Goal: Task Accomplishment & Management: Manage account settings

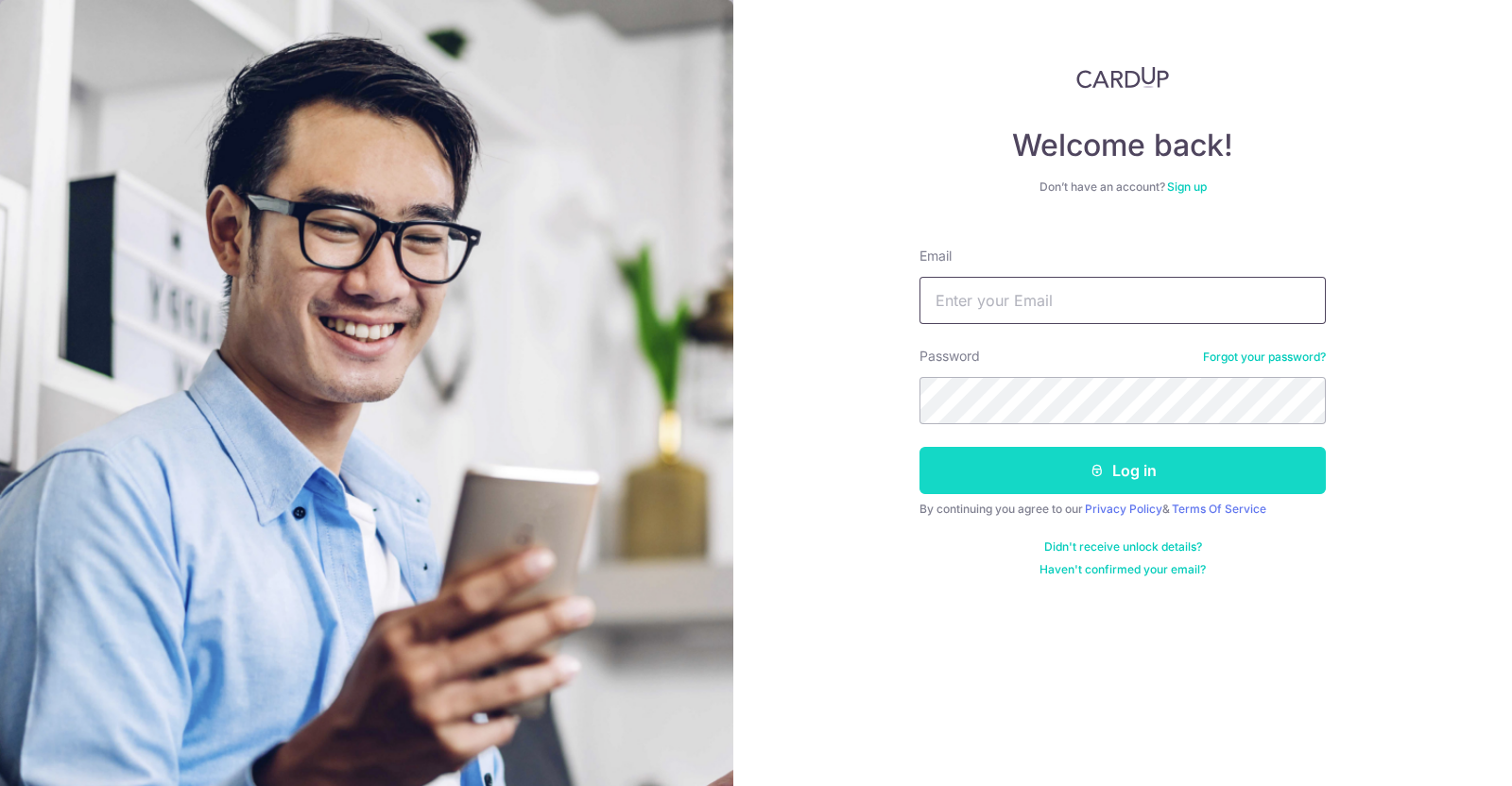
type input "[EMAIL_ADDRESS][DOMAIN_NAME]"
click at [1081, 456] on button "Log in" at bounding box center [1122, 471] width 406 height 47
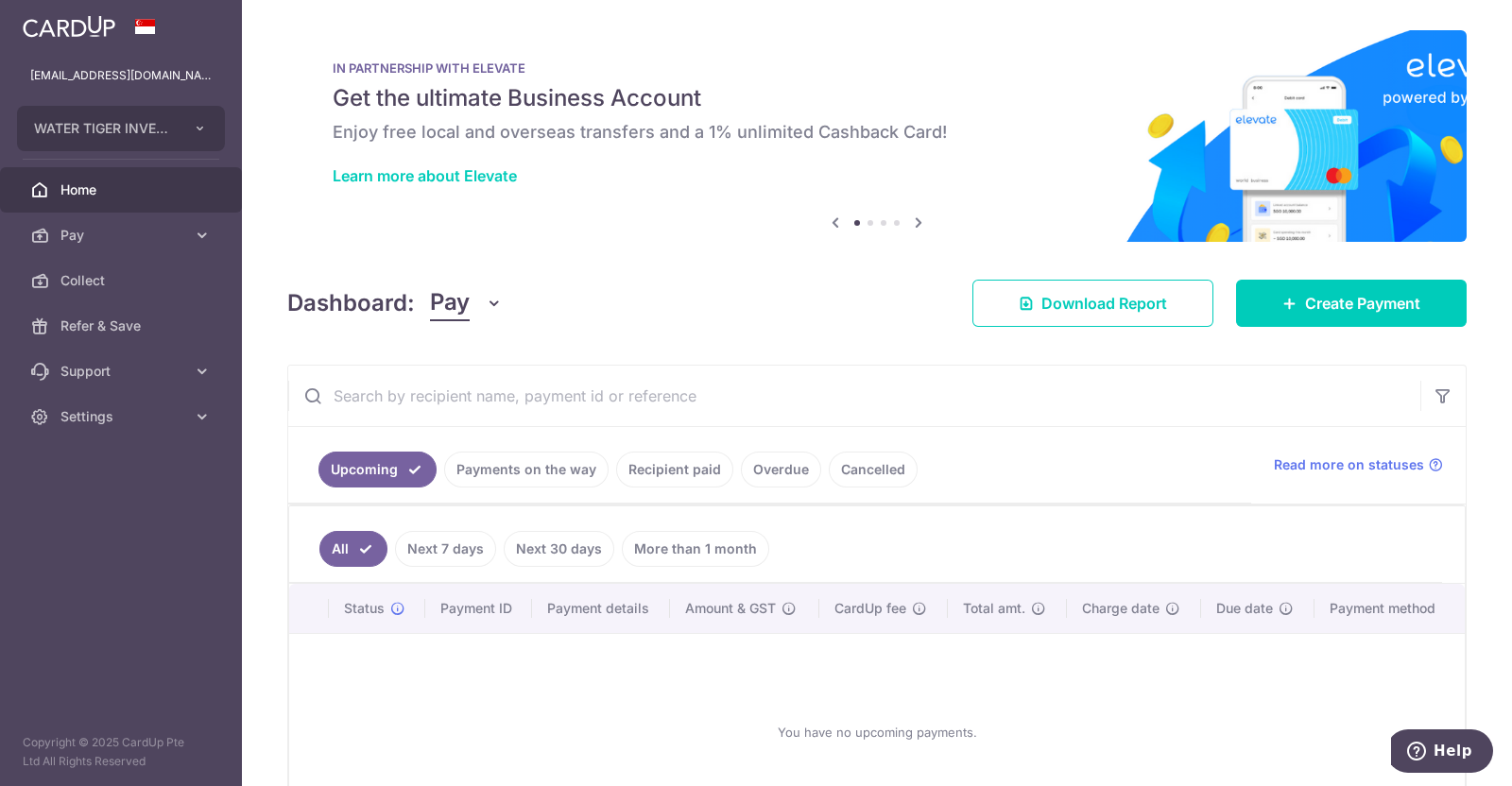
click at [507, 469] on link "Payments on the way" at bounding box center [526, 470] width 165 height 36
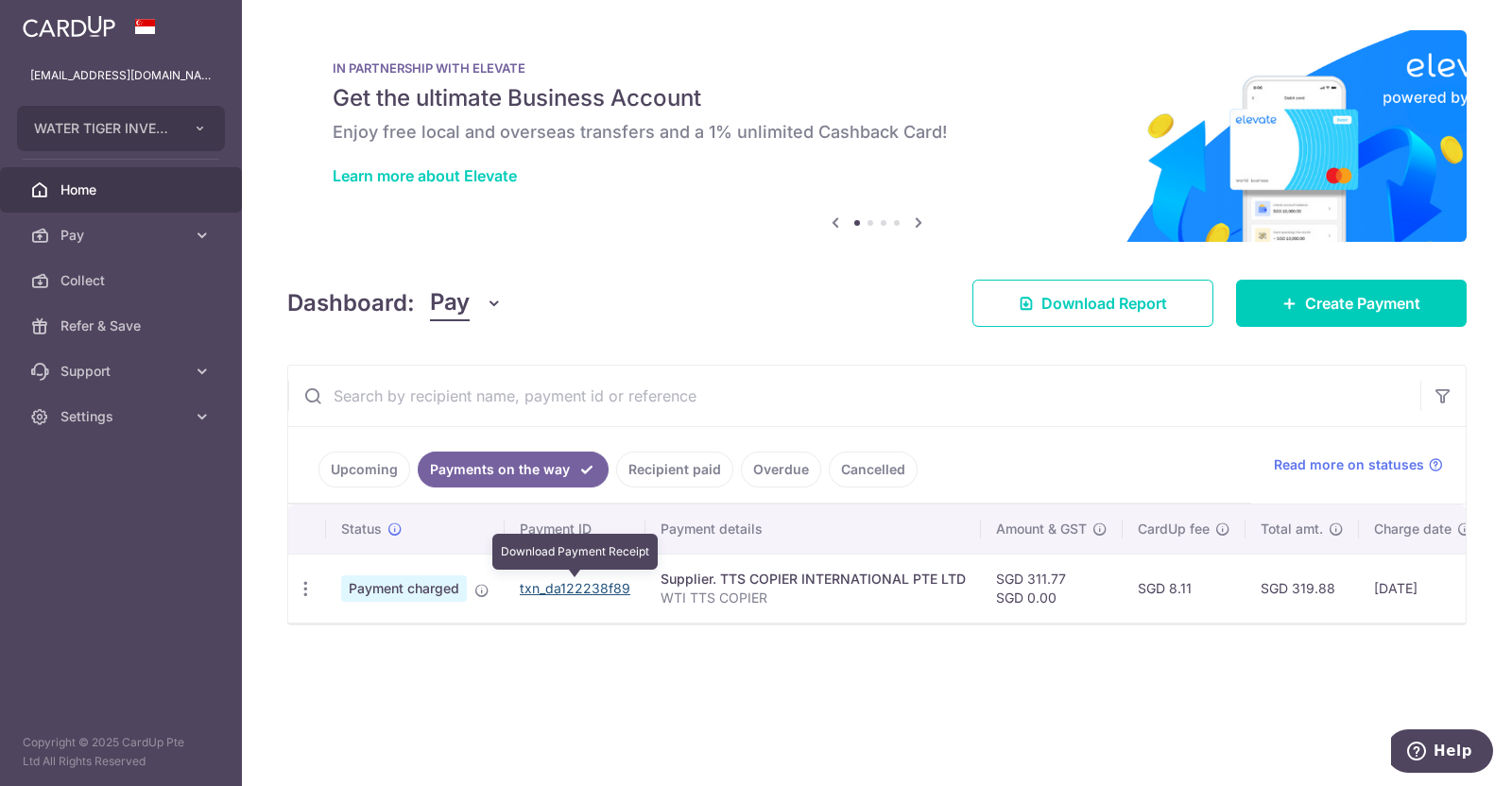
click at [585, 588] on link "txn_da122238f89" at bounding box center [575, 588] width 111 height 16
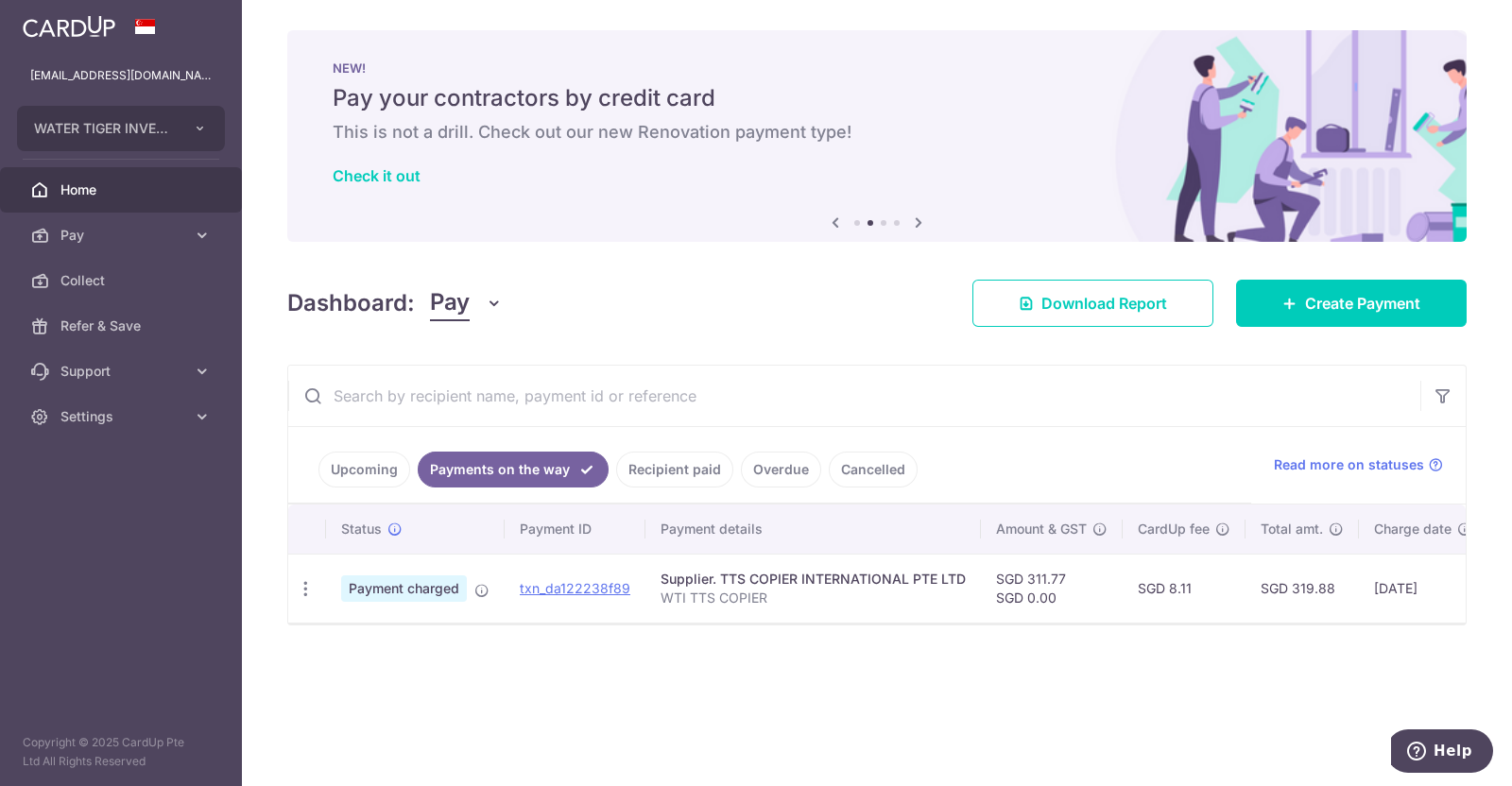
click at [1397, 18] on div "× Pause Schedule Pause all future payments in this series Pause just this one p…" at bounding box center [877, 393] width 1270 height 786
click at [95, 408] on span "Settings" at bounding box center [123, 417] width 125 height 19
click at [99, 506] on span "Logout" at bounding box center [123, 508] width 125 height 19
